Goal: Use online tool/utility: Utilize a website feature to perform a specific function

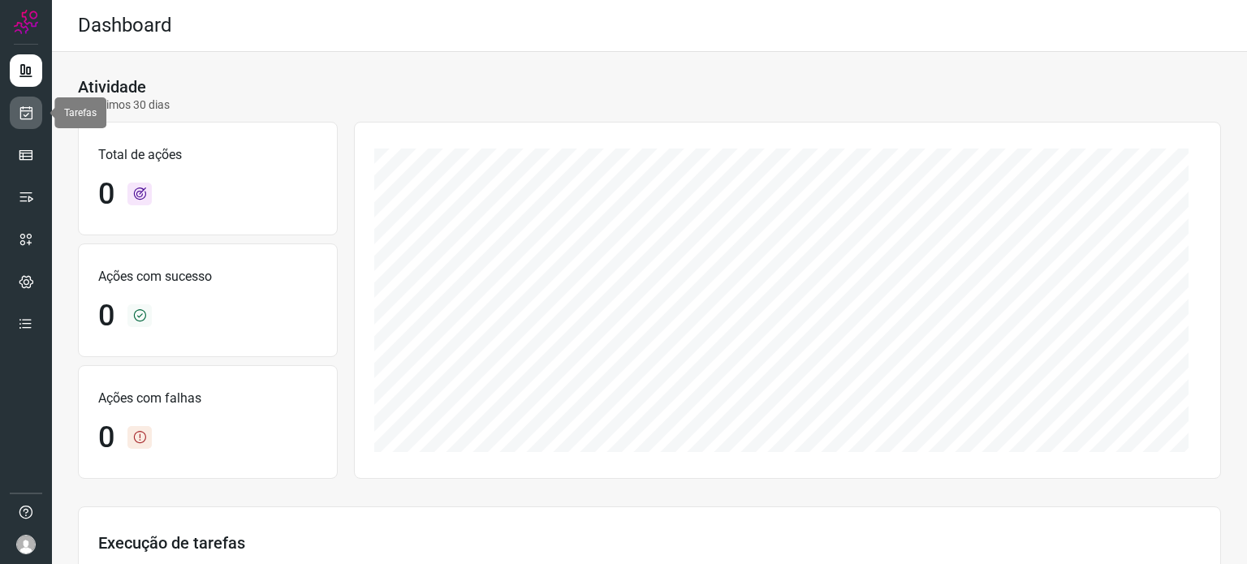
click at [22, 115] on icon at bounding box center [26, 113] width 17 height 16
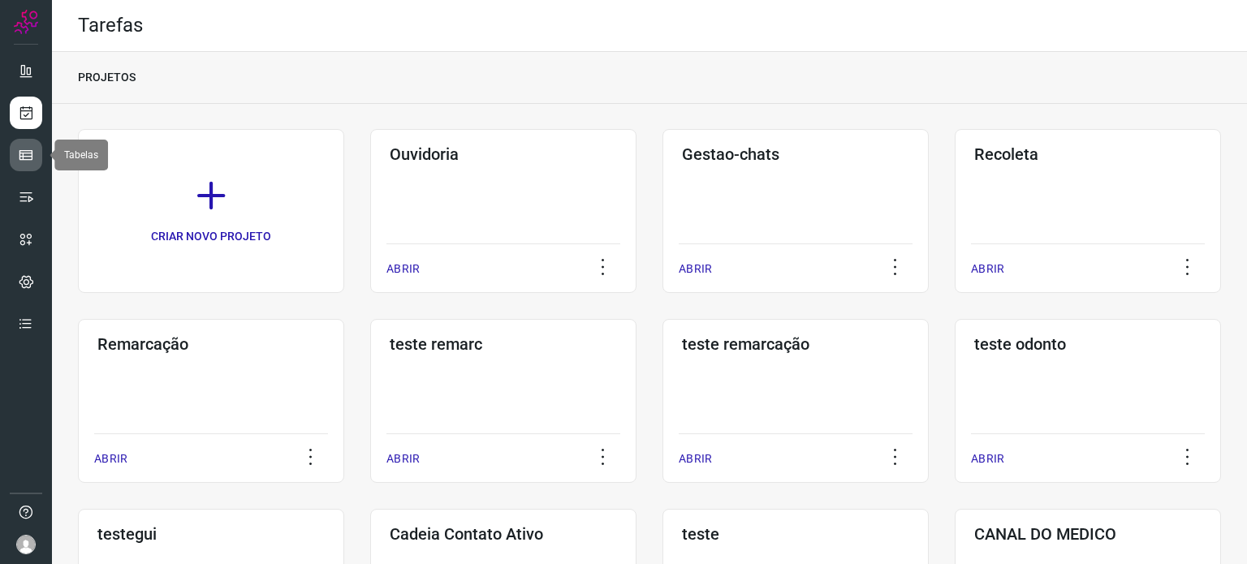
click at [29, 151] on icon at bounding box center [26, 155] width 16 height 16
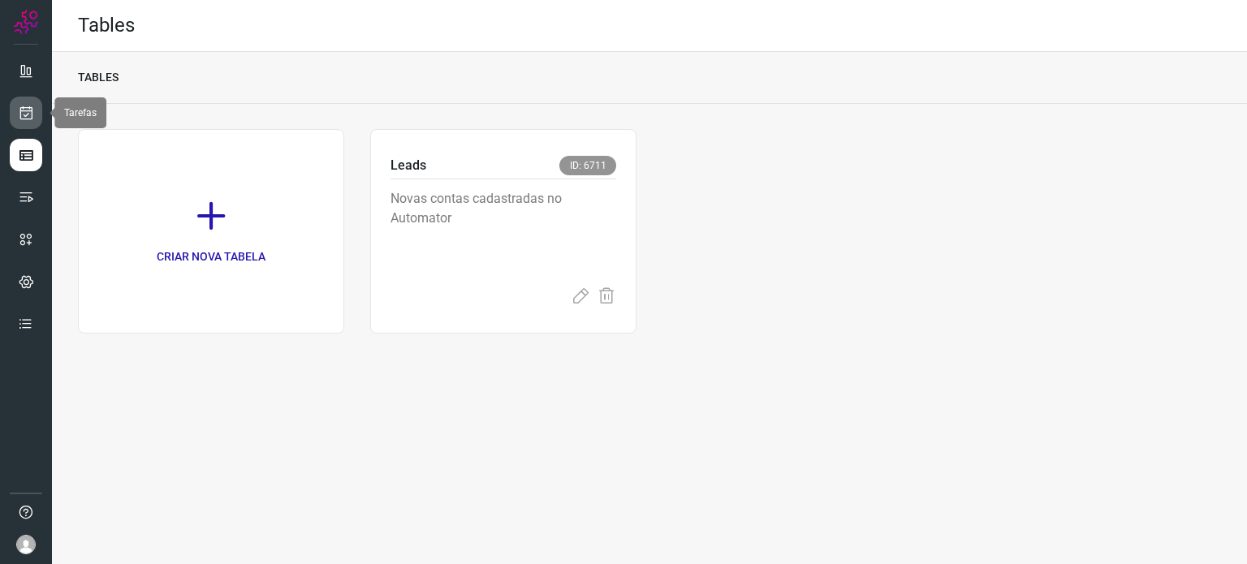
click at [26, 106] on icon at bounding box center [26, 113] width 17 height 16
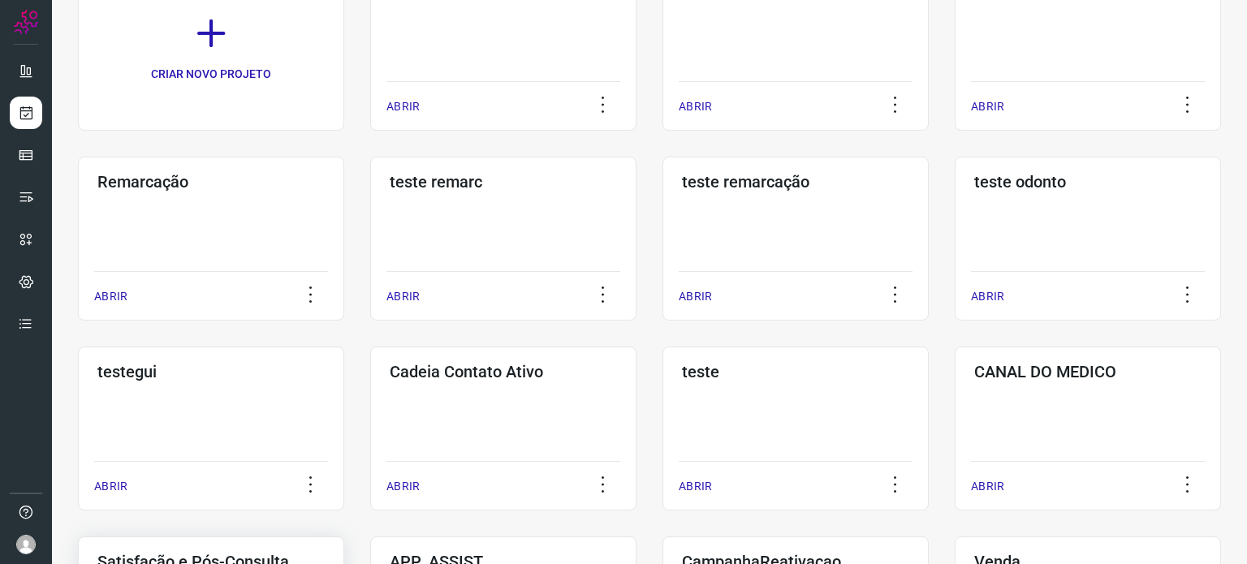
scroll to position [325, 0]
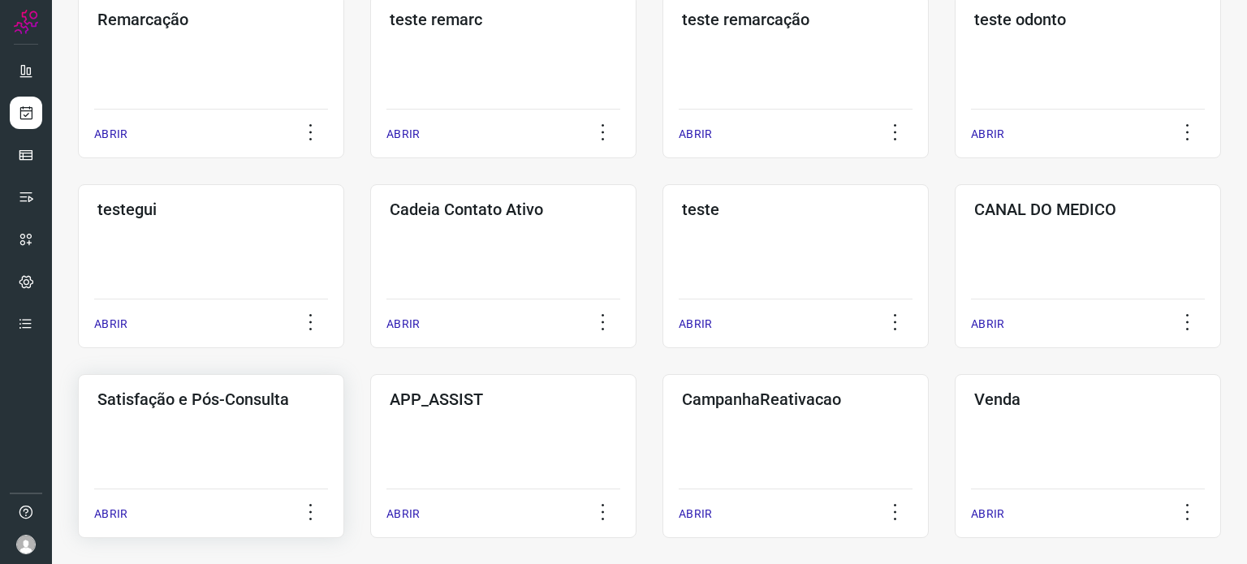
click at [233, 442] on div "Satisfação e Pós-Consulta ABRIR" at bounding box center [211, 456] width 266 height 164
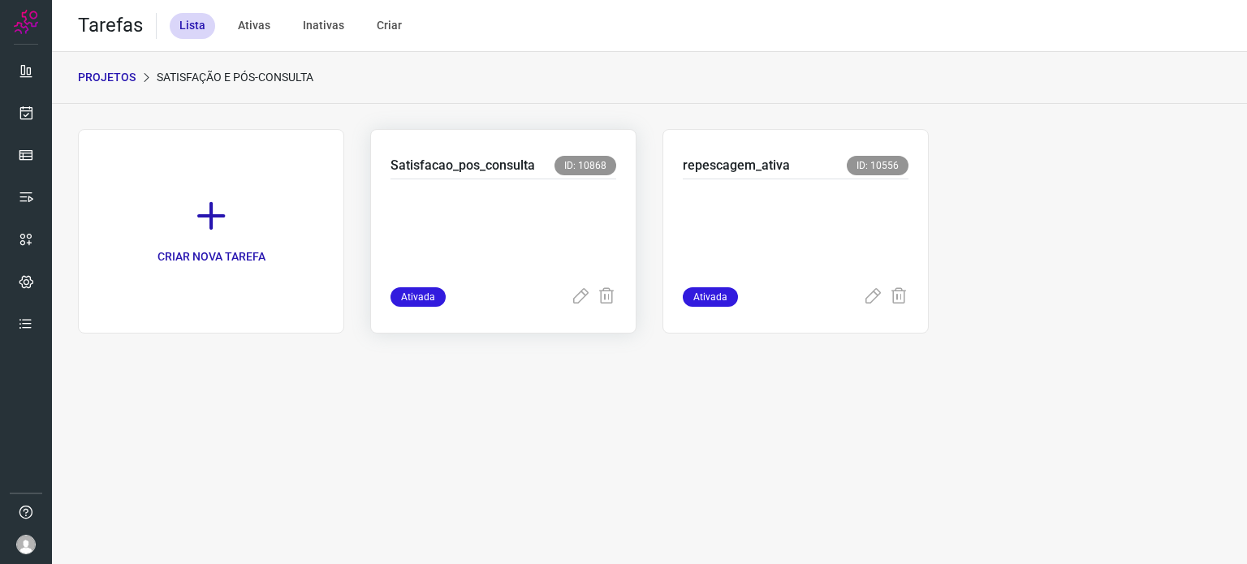
click at [561, 227] on p at bounding box center [504, 229] width 226 height 81
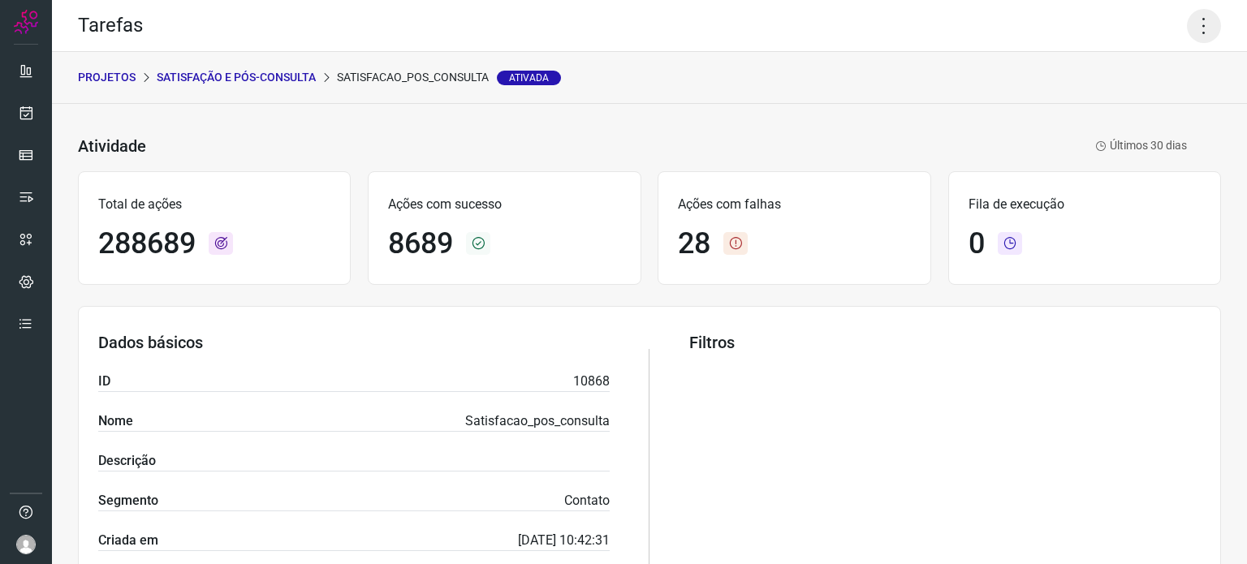
click at [1190, 28] on icon at bounding box center [1204, 26] width 34 height 34
click at [1147, 105] on li "Executar" at bounding box center [1135, 106] width 148 height 26
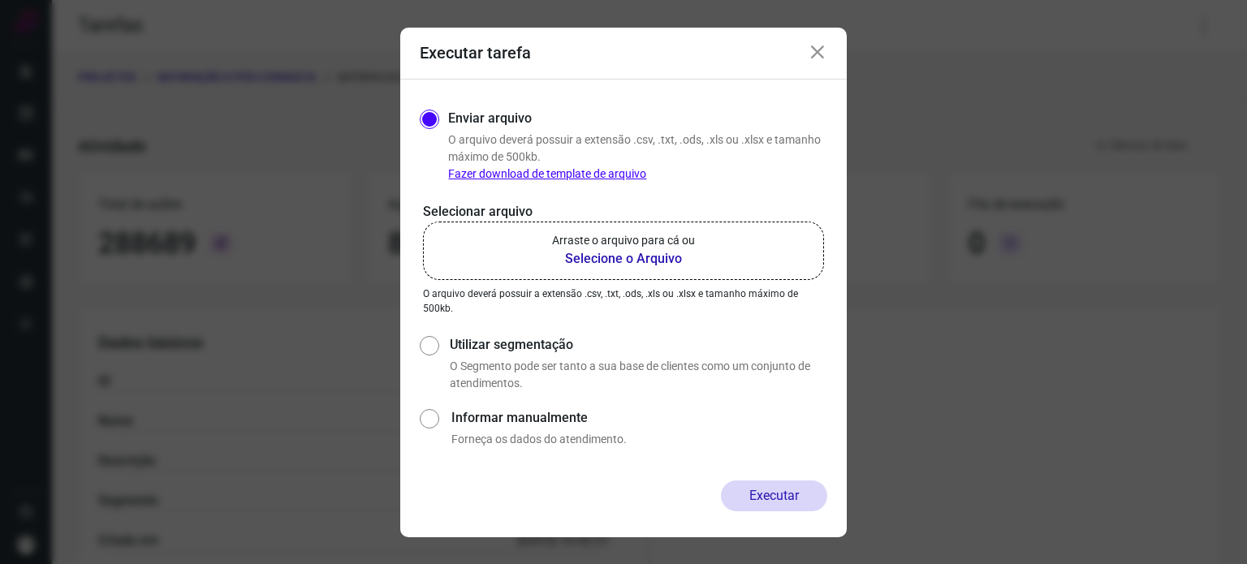
click at [762, 253] on label "Arraste o arquivo para cá ou Selecione o Arquivo" at bounding box center [623, 251] width 401 height 58
click at [0, 0] on input "Arraste o arquivo para cá ou Selecione o Arquivo" at bounding box center [0, 0] width 0 height 0
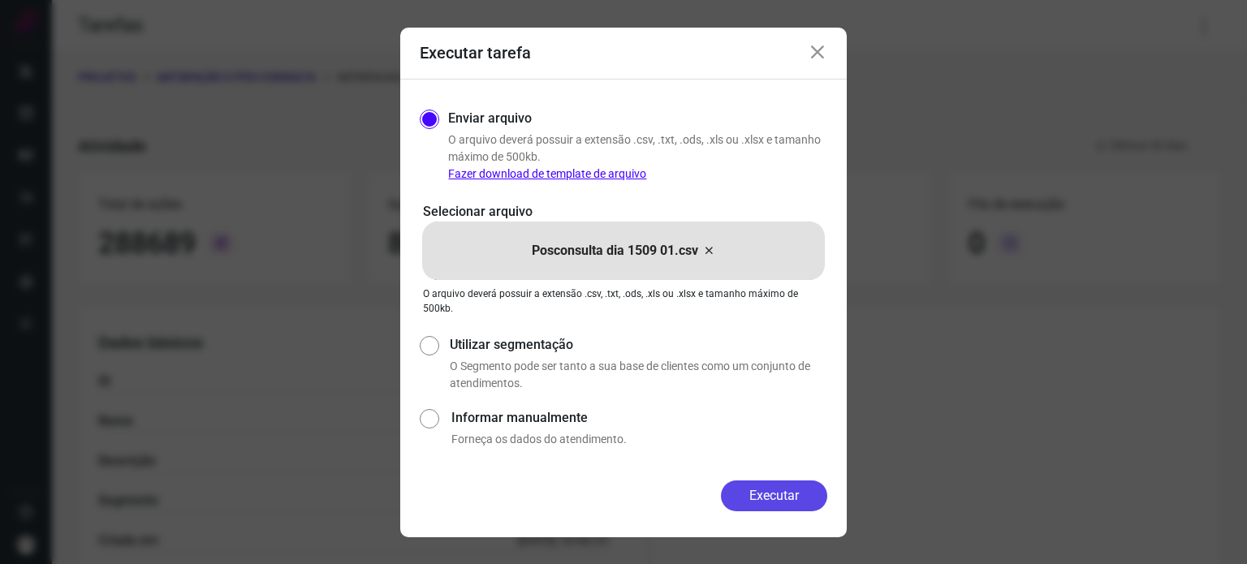
click at [785, 491] on button "Executar" at bounding box center [774, 496] width 106 height 31
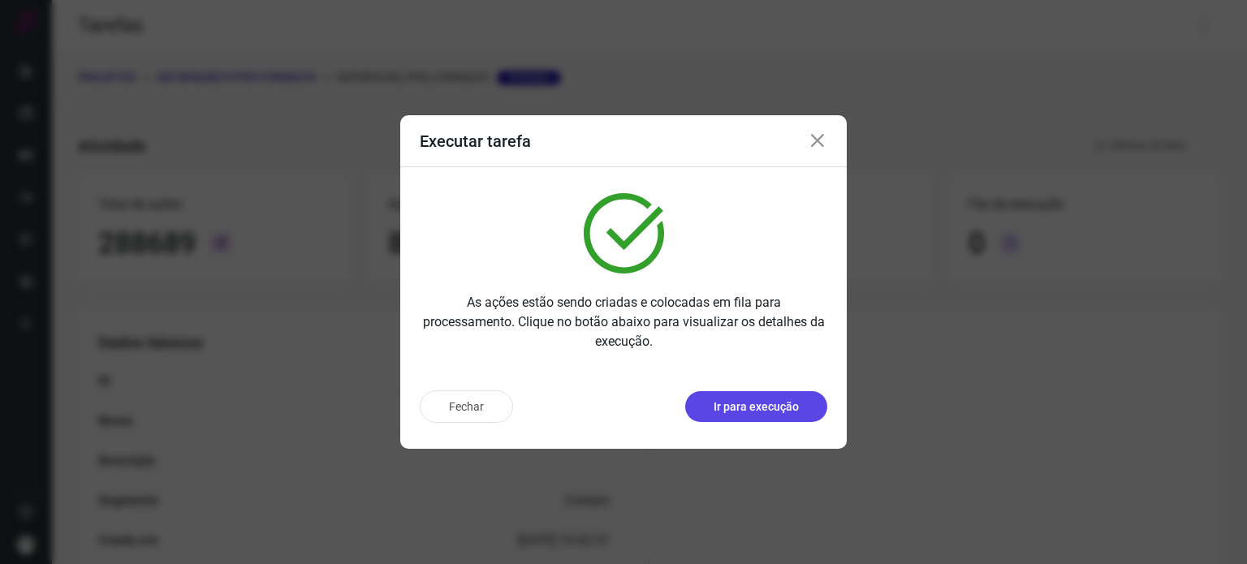
click at [737, 417] on button "Ir para execução" at bounding box center [756, 406] width 142 height 31
